Goal: Information Seeking & Learning: Learn about a topic

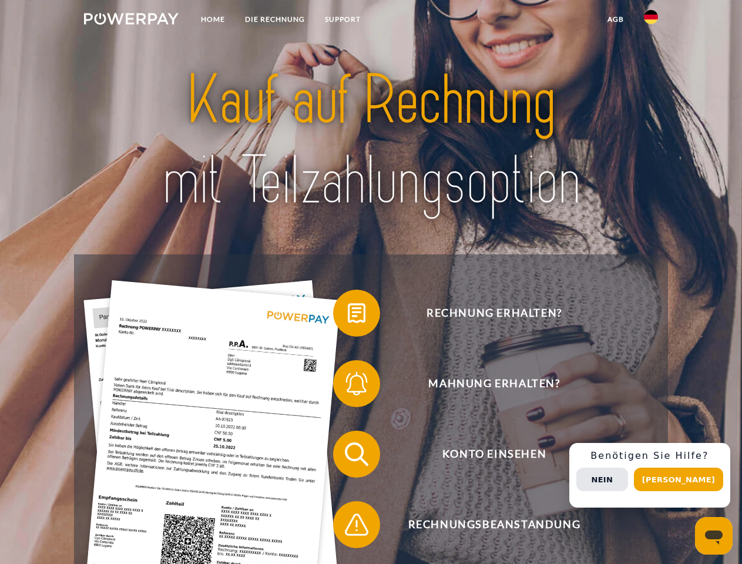
click at [131, 21] on img at bounding box center [131, 19] width 95 height 12
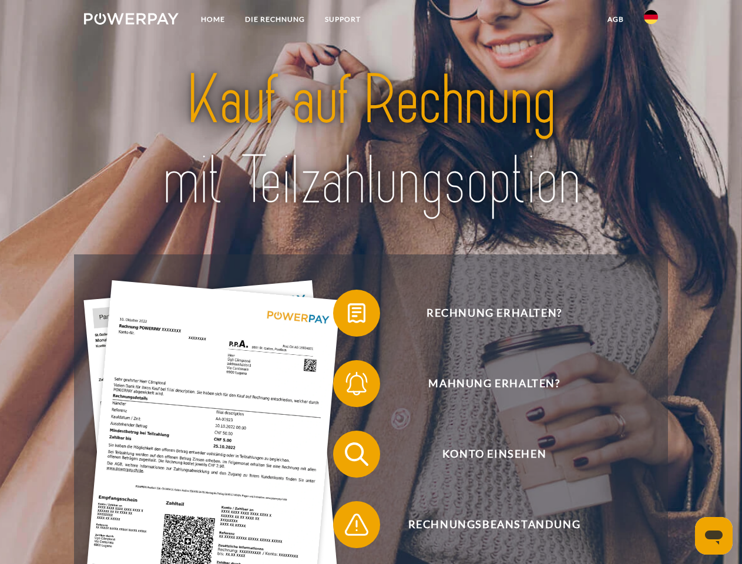
click at [651, 21] on img at bounding box center [651, 17] width 14 height 14
click at [615, 19] on link "agb" at bounding box center [615, 19] width 36 height 21
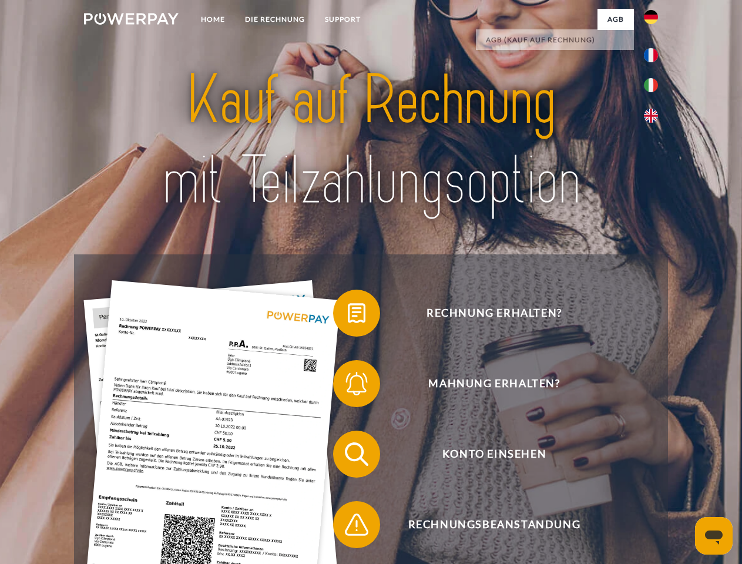
click at [348, 315] on span at bounding box center [338, 313] width 59 height 59
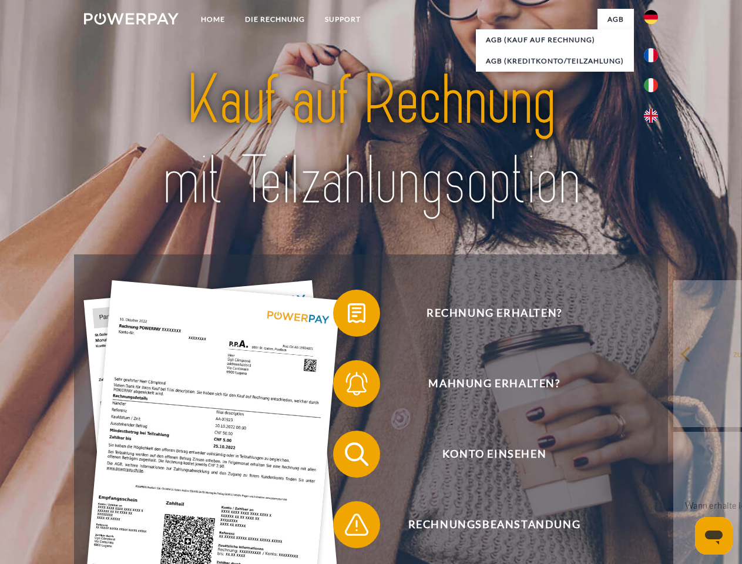
click at [348, 386] on span at bounding box center [338, 383] width 59 height 59
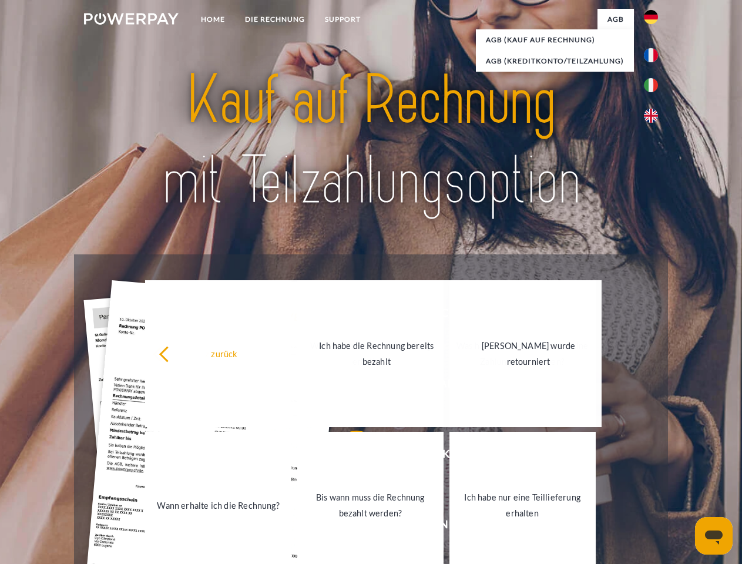
click at [348, 456] on link "Bis wann muss die Rechnung bezahlt werden?" at bounding box center [370, 505] width 146 height 147
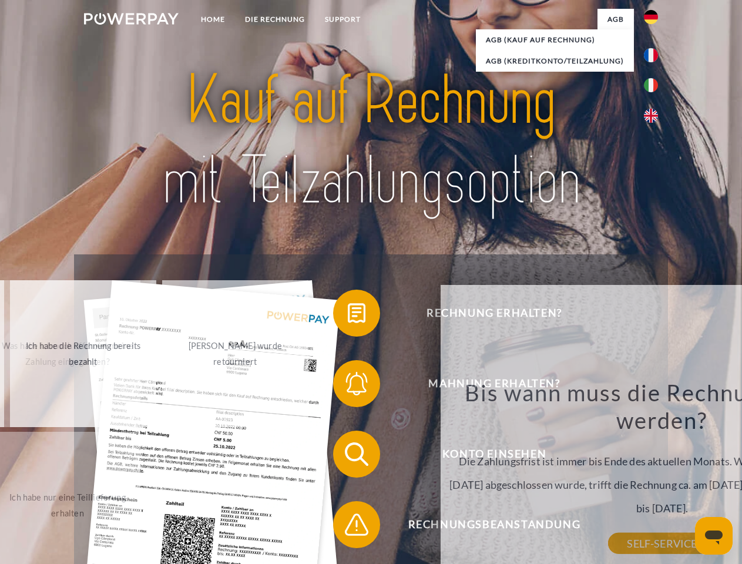
click at [448, 527] on div "Bis wann muss die Rechnung bezahlt werden? Die Zahlungsfrist ist immer bis Ende…" at bounding box center [662, 460] width 429 height 165
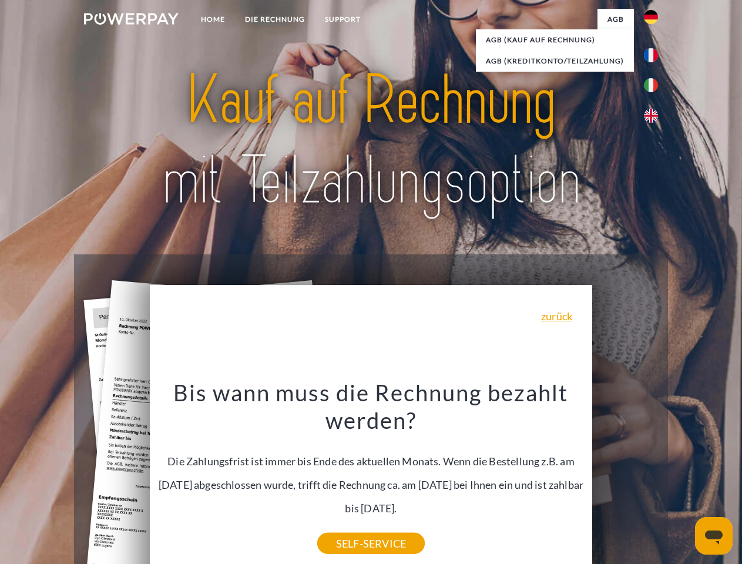
click at [654, 475] on div "Rechnung erhalten? Mahnung erhalten? Konto einsehen" at bounding box center [370, 489] width 593 height 470
click at [625, 477] on span "Konto einsehen" at bounding box center [494, 453] width 288 height 47
click at [682, 479] on header "Home DIE RECHNUNG SUPPORT" at bounding box center [371, 405] width 742 height 811
